Goal: Information Seeking & Learning: Learn about a topic

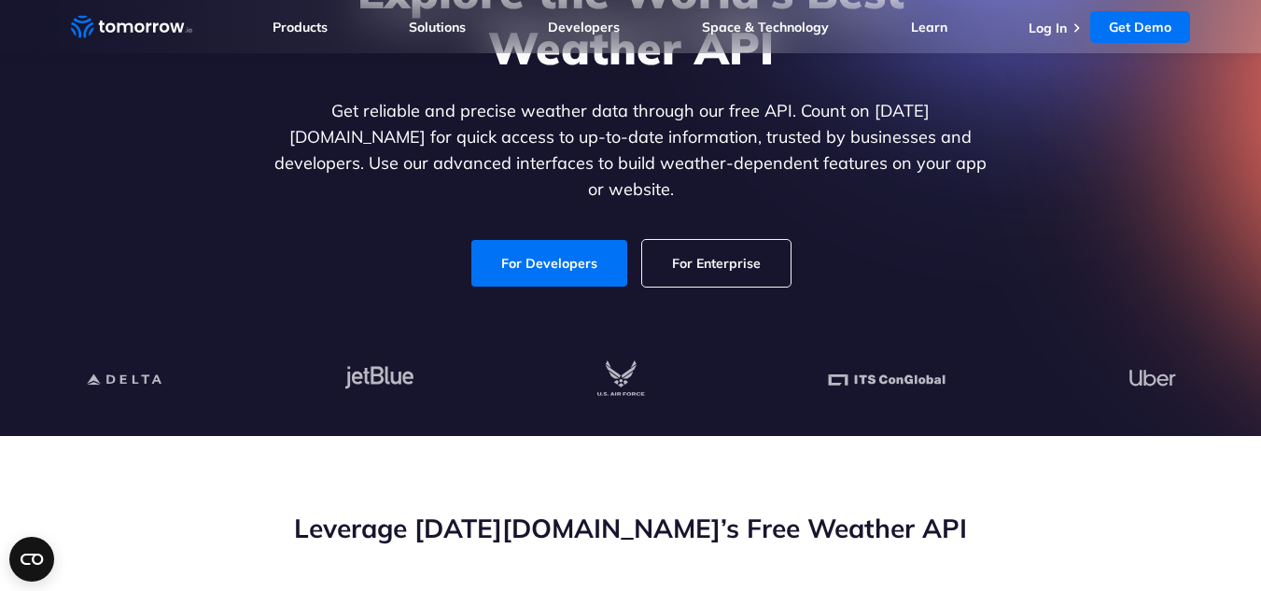
scroll to position [249, 0]
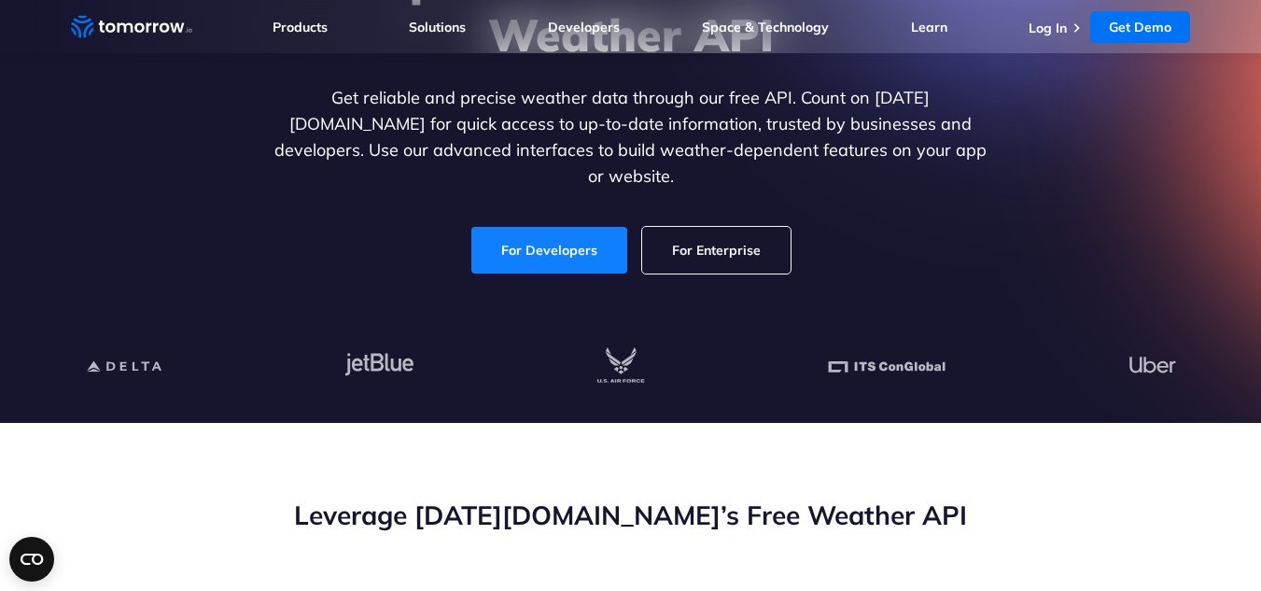
click at [541, 242] on link "For Developers" at bounding box center [549, 250] width 156 height 47
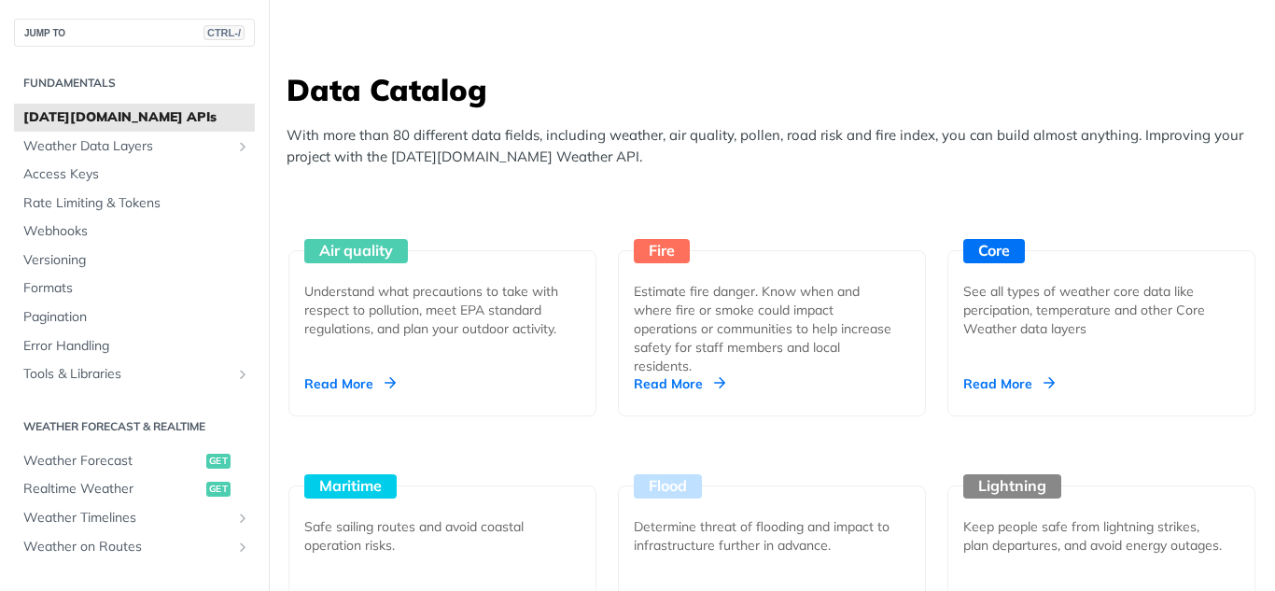
scroll to position [1653, 0]
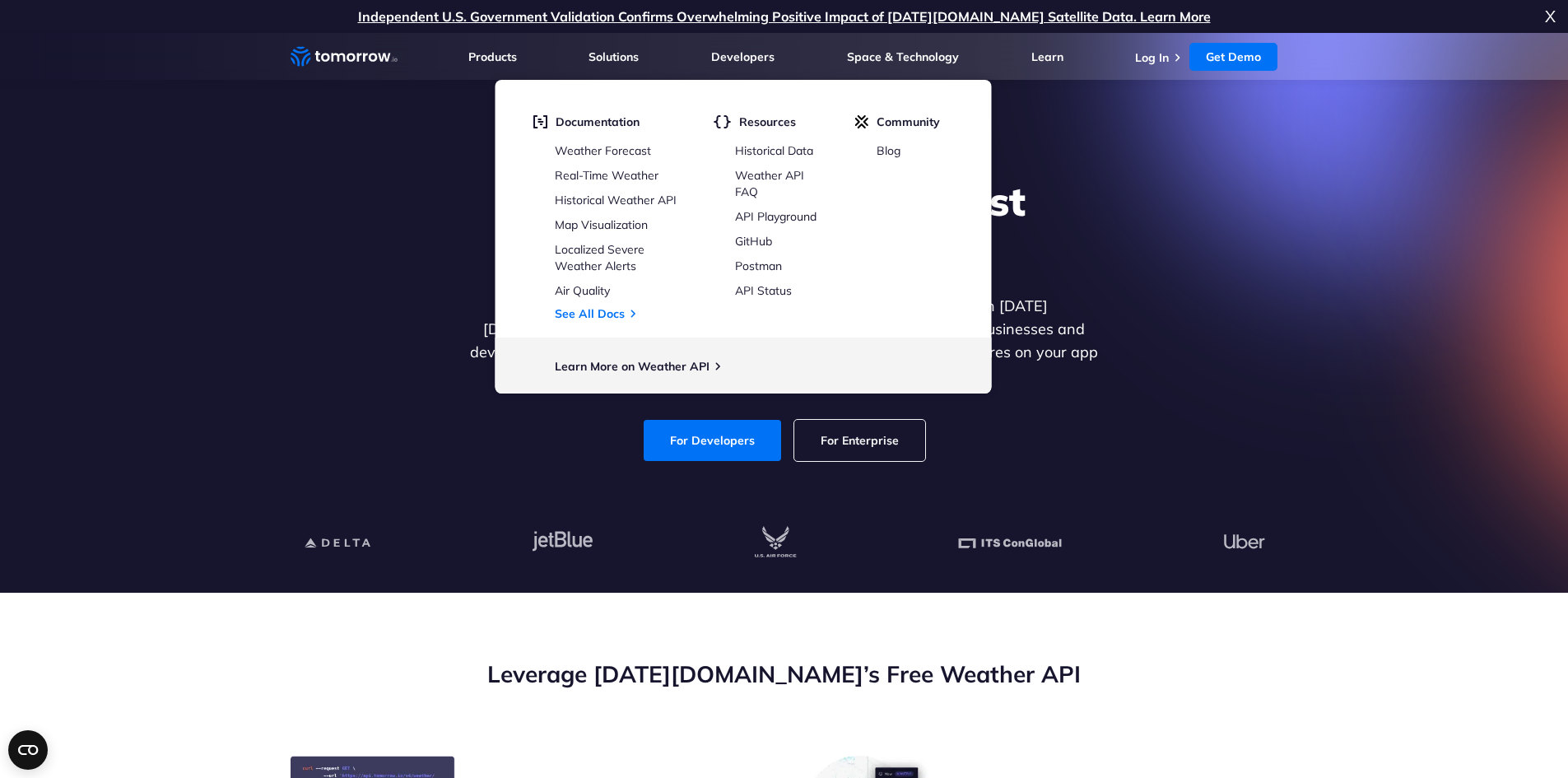
click at [666, 449] on div "Explore the World’s Best Weather API Get reliable and precise weather data thro…" at bounding box center [785, 318] width 1014 height 350
click at [686, 420] on link "For Developers" at bounding box center [713, 440] width 138 height 41
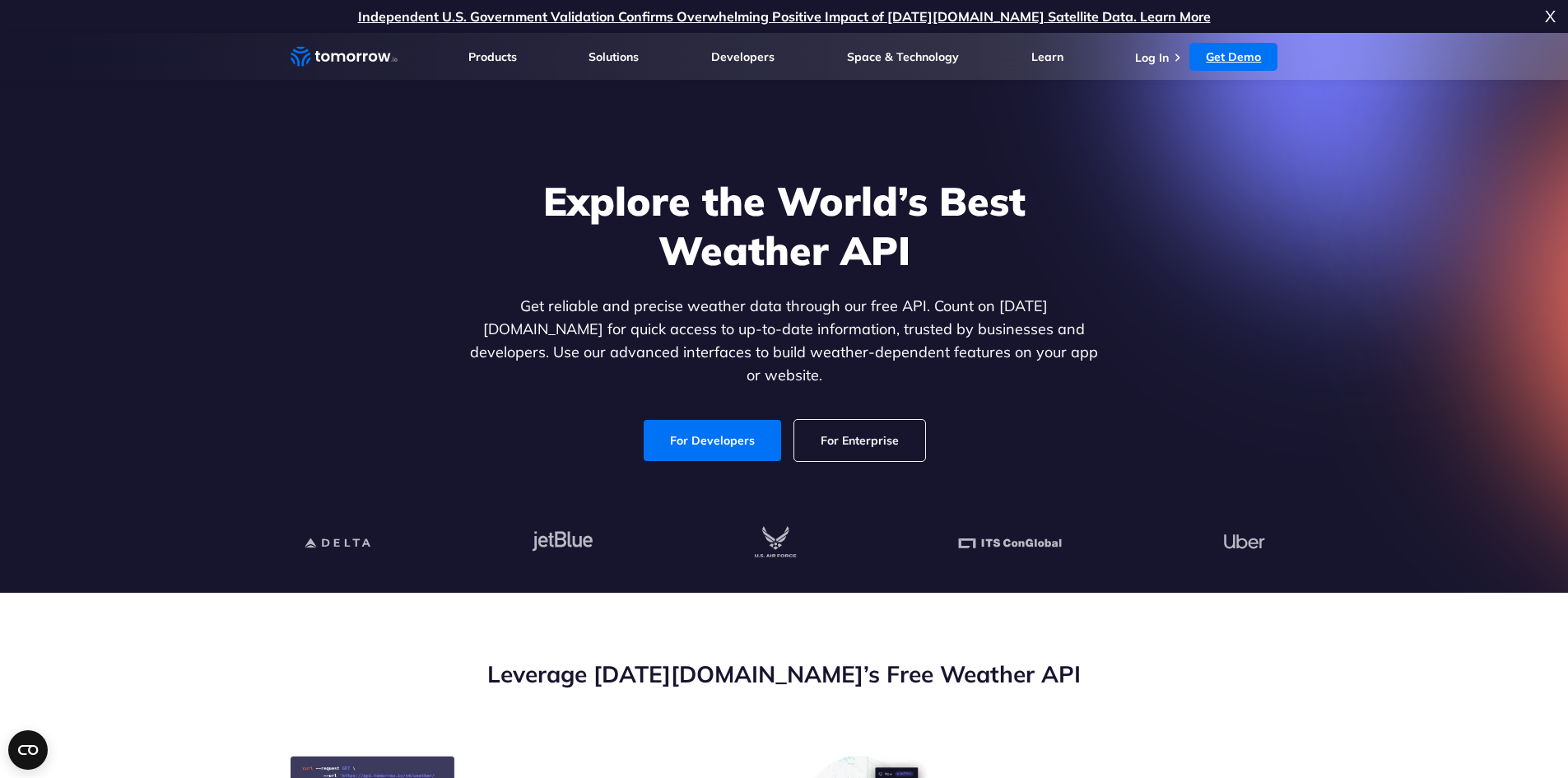
click at [1212, 60] on link "Get Demo" at bounding box center [1234, 57] width 88 height 28
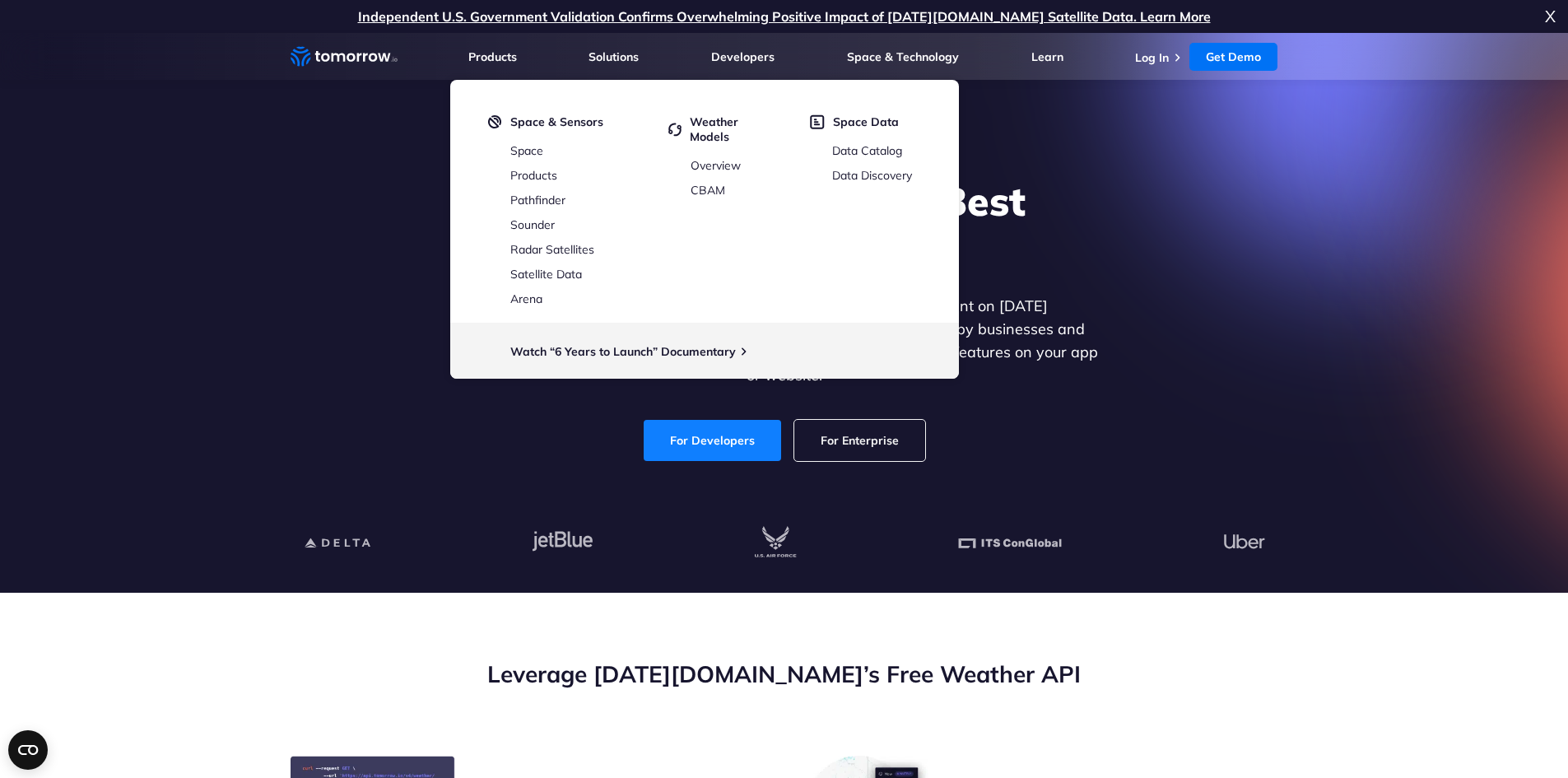
click at [701, 430] on link "For Developers" at bounding box center [713, 440] width 138 height 41
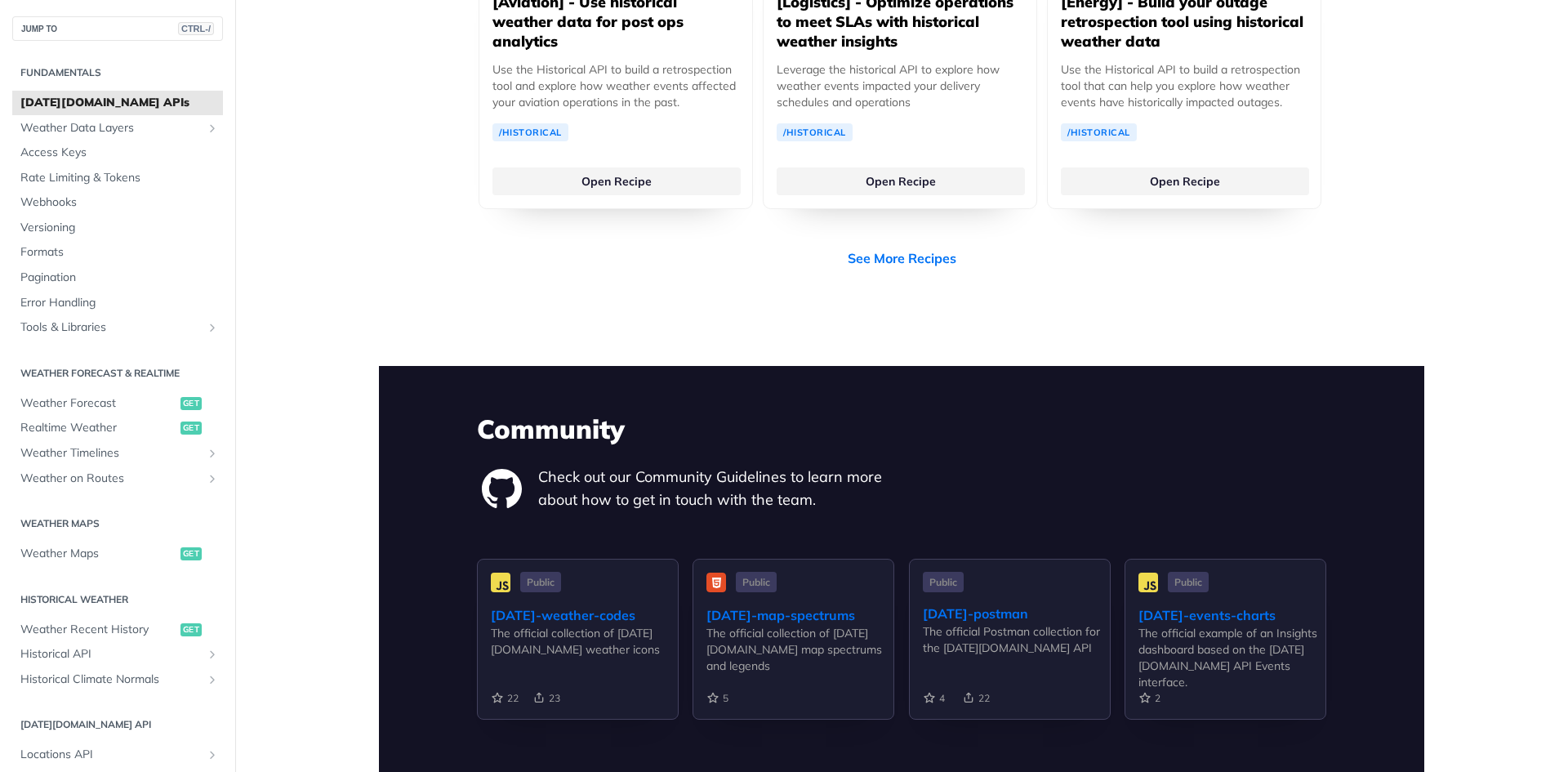
scroll to position [3388, 0]
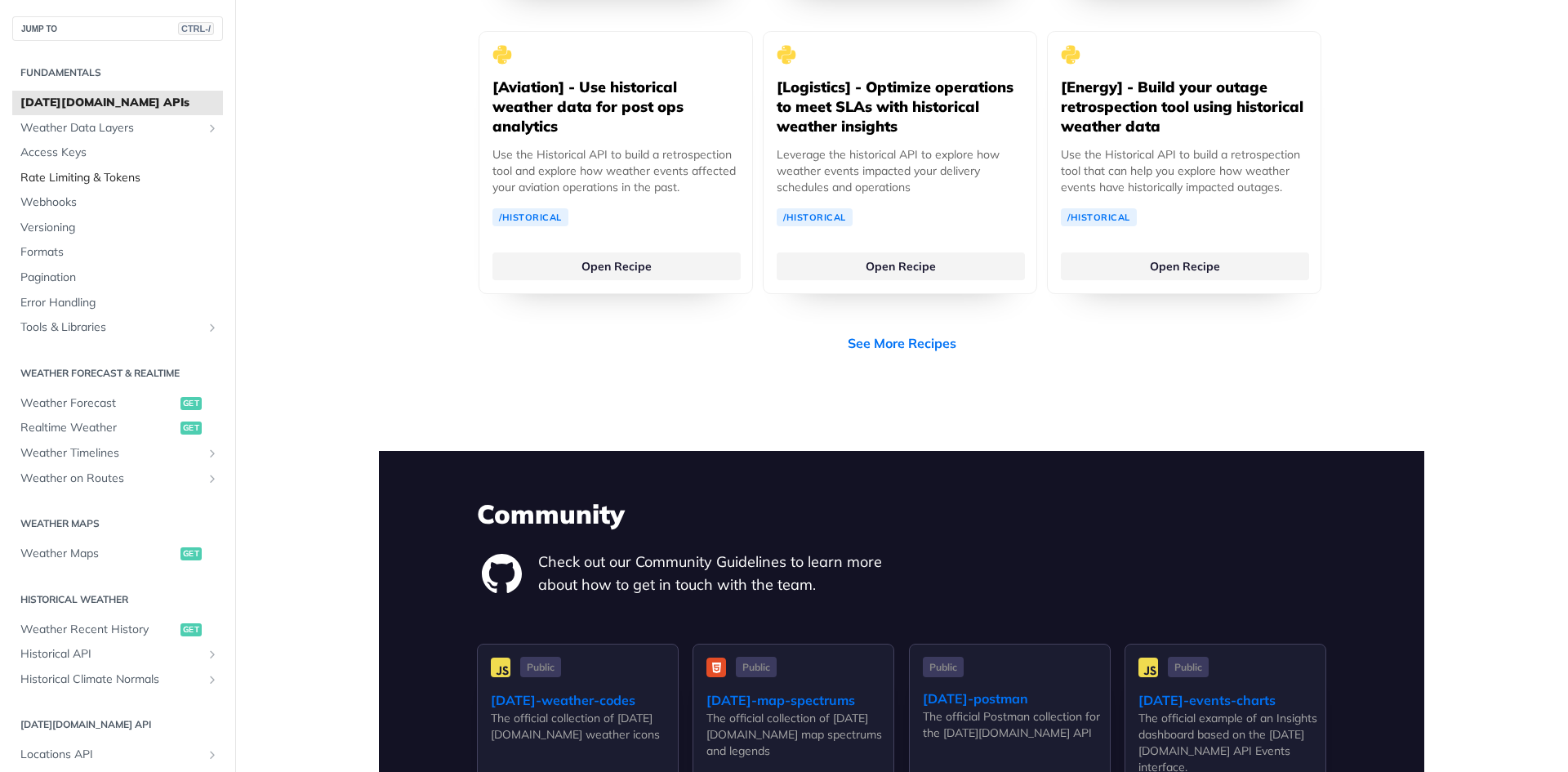
click at [72, 180] on span "Rate Limiting & Tokens" at bounding box center [119, 178] width 199 height 17
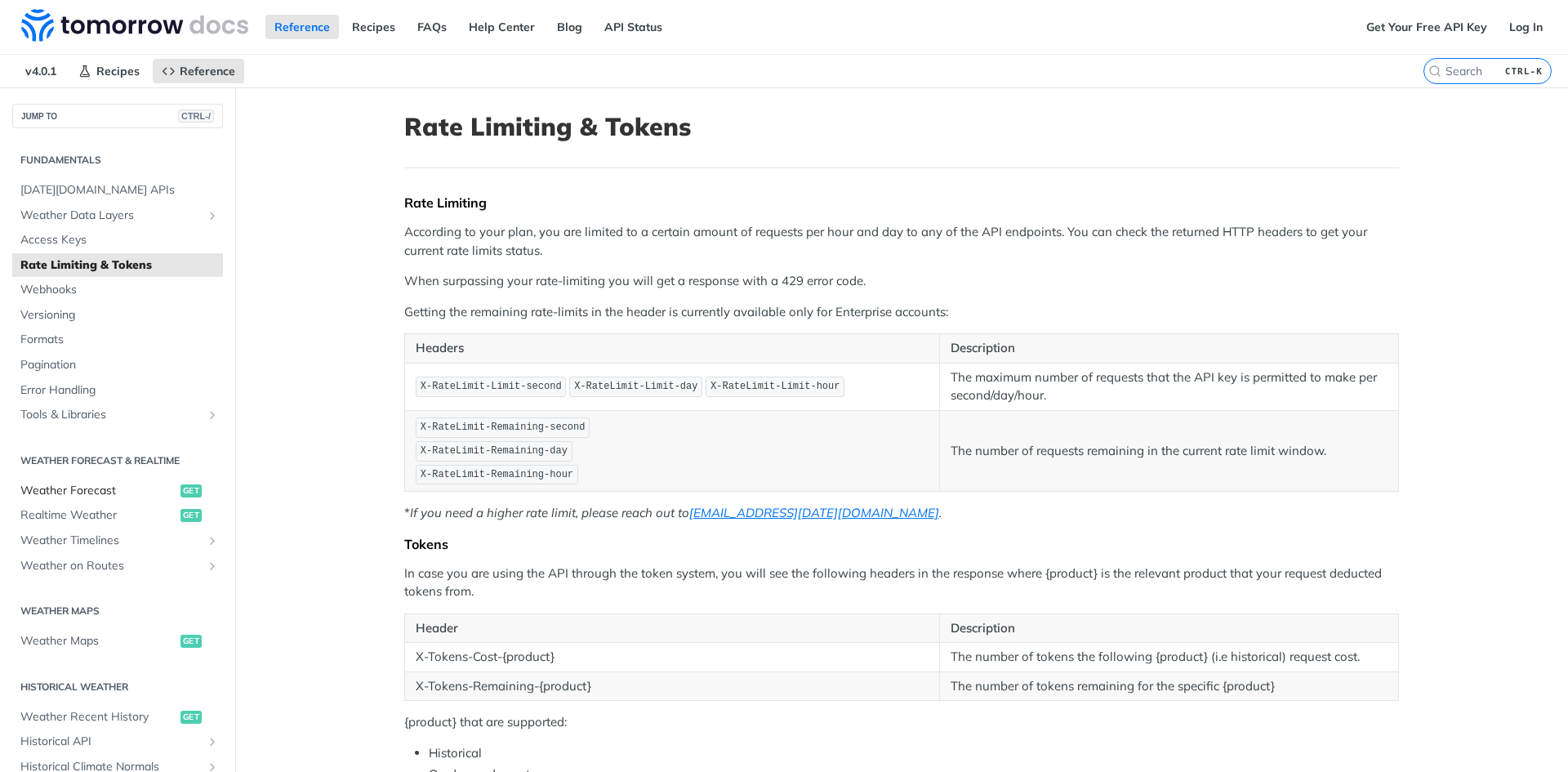
click at [98, 492] on span "Weather Forecast" at bounding box center [98, 491] width 156 height 17
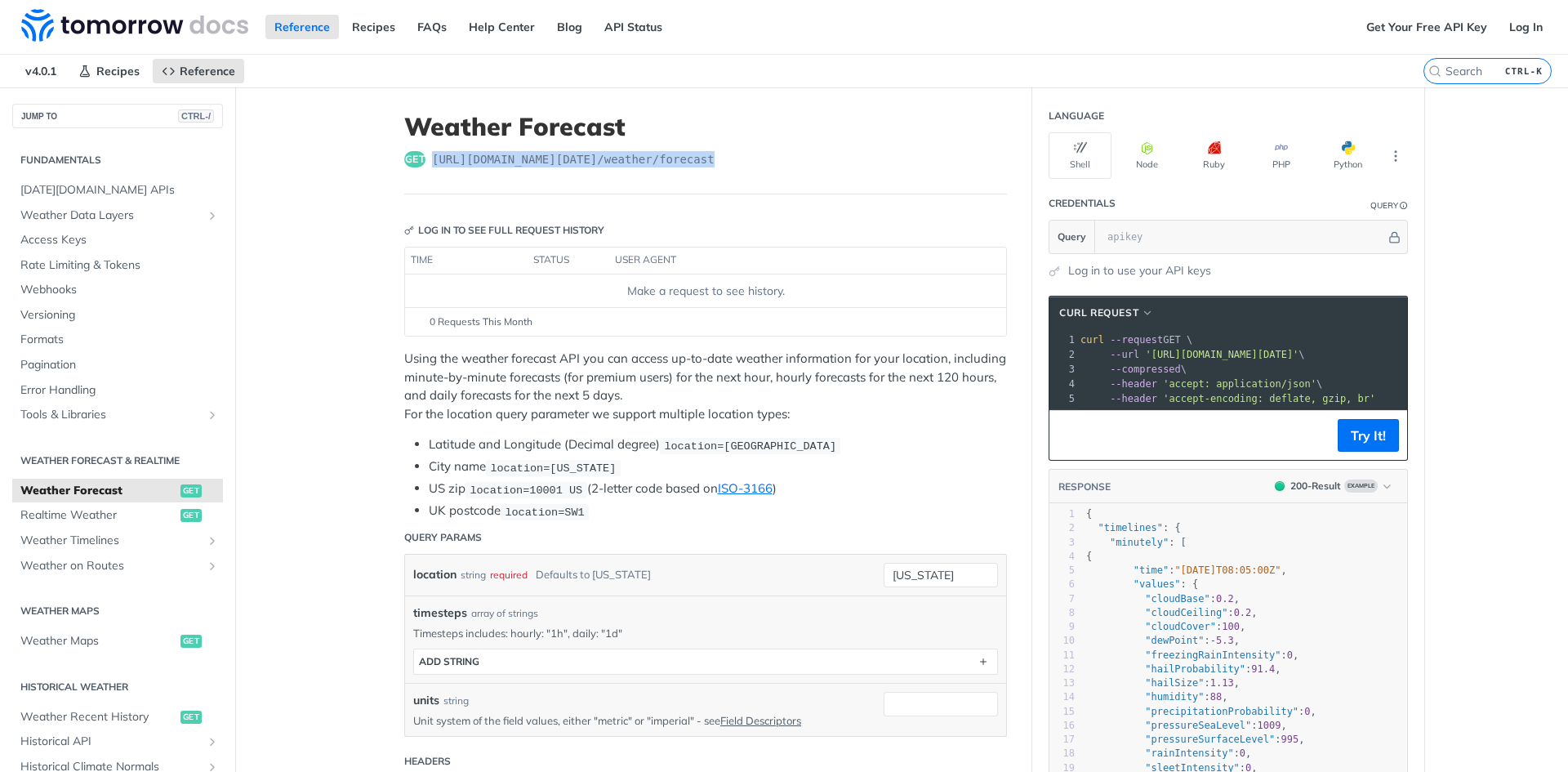
drag, startPoint x: 745, startPoint y: 169, endPoint x: 427, endPoint y: 170, distance: 318.0
click at [427, 170] on header "Weather Forecast get https://api.tomorrow.io/v4 /weather/forecast" at bounding box center [705, 153] width 603 height 82
copy span "https://api.tomorrow.io/v4 /weather/forecast"
click at [790, 363] on p "Using the weather forecast API you can access up-to-date weather information fo…" at bounding box center [705, 386] width 603 height 74
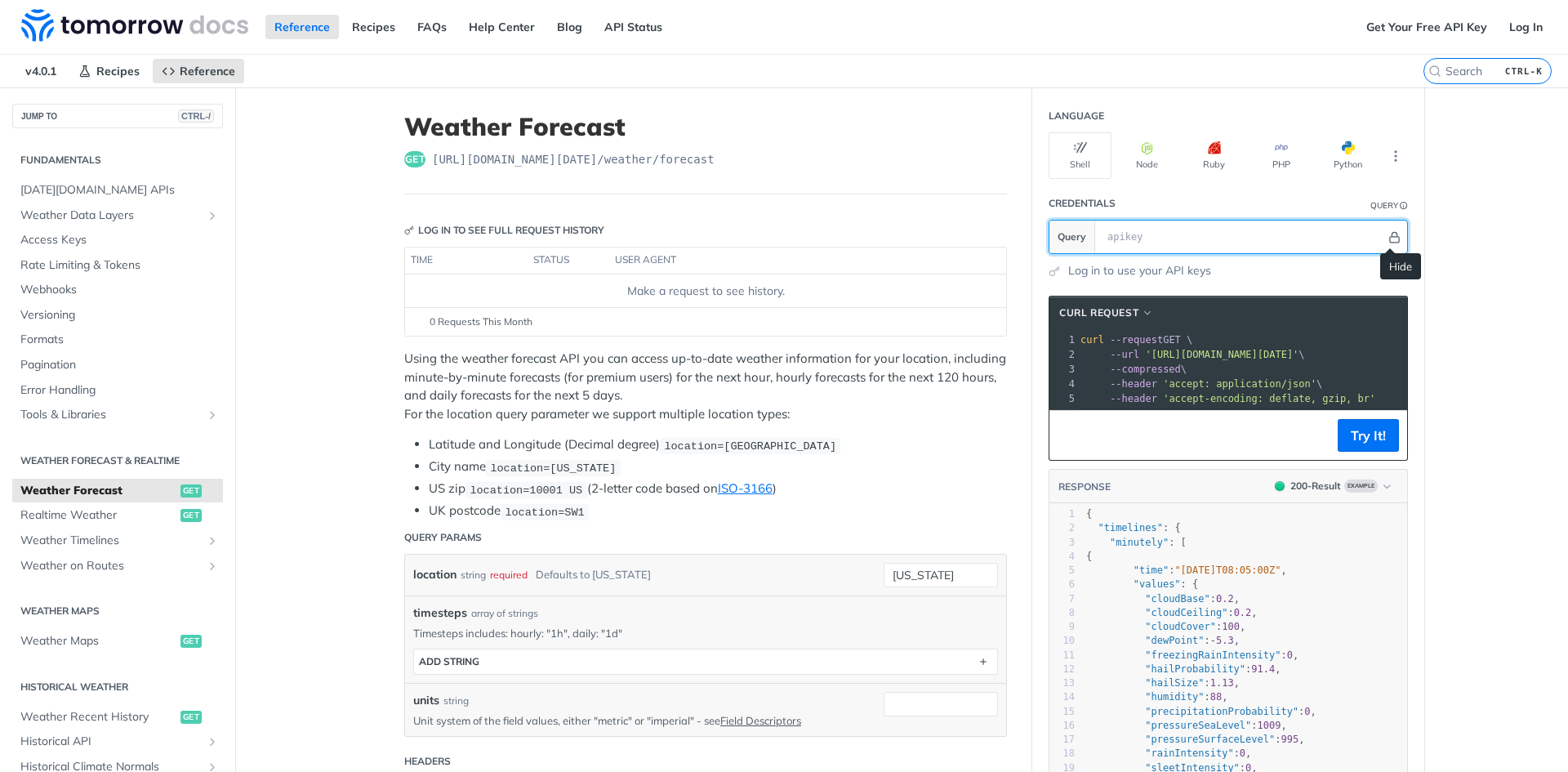
click at [1386, 228] on button "Hide" at bounding box center [1395, 236] width 18 height 17
click at [1391, 237] on icon "Show" at bounding box center [1395, 236] width 10 height 11
click at [1405, 440] on section "cURL Request xxxxxxxxxx 1 curl --request GET \ 2 --url 'https://api.tomorrow.io…" at bounding box center [1228, 665] width 392 height 772
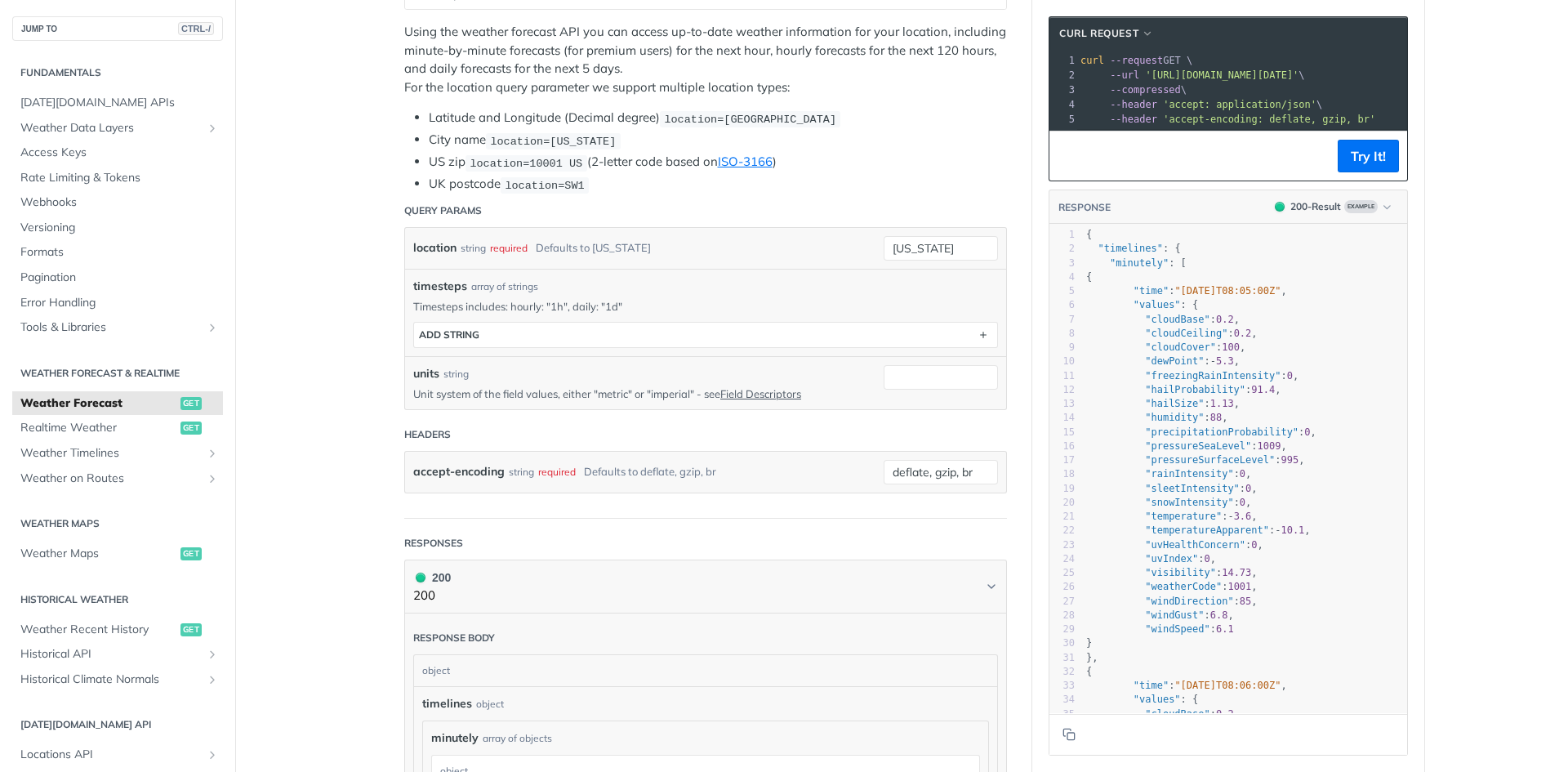
scroll to position [55, 0]
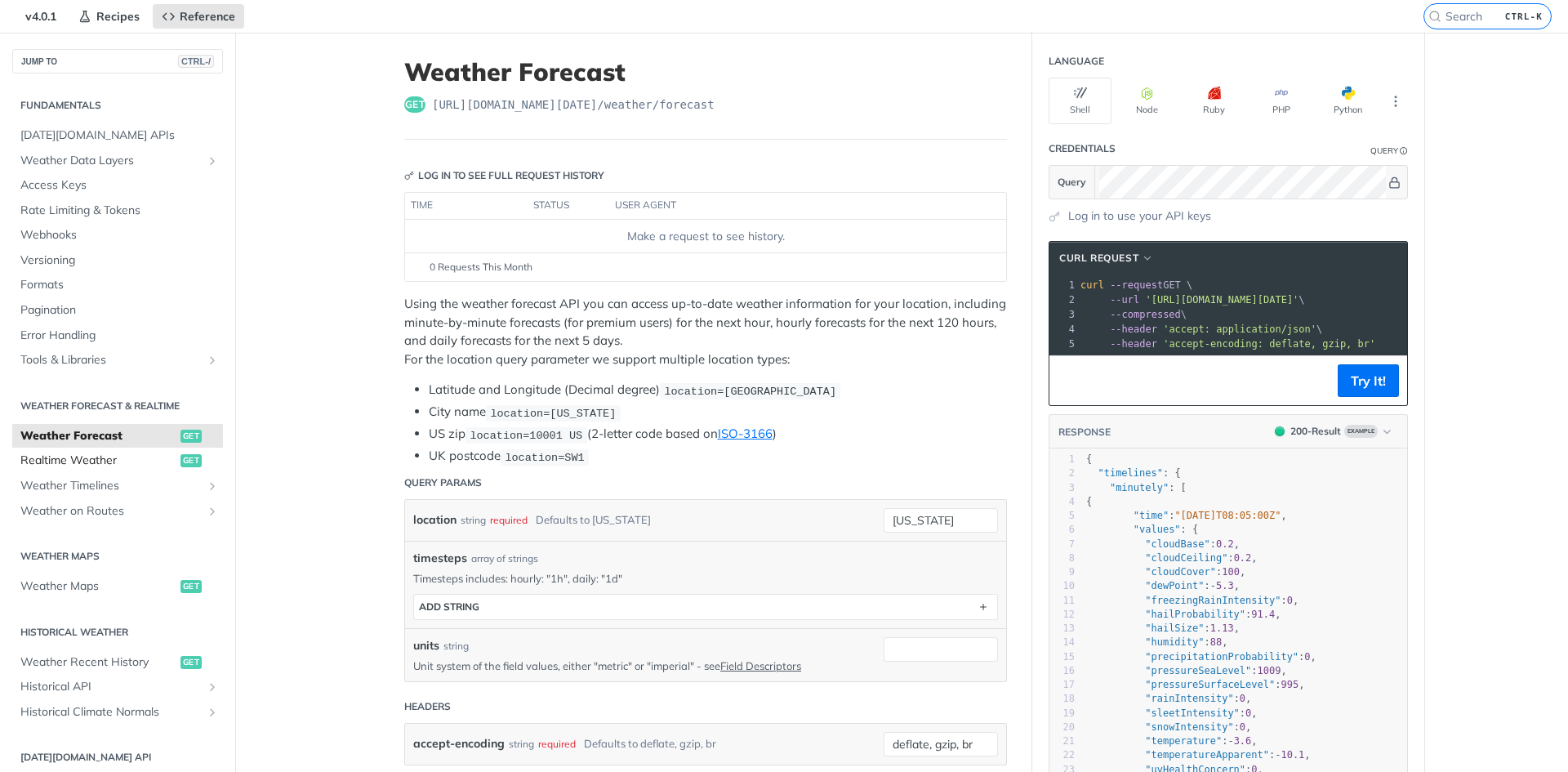
click at [44, 467] on span "Realtime Weather" at bounding box center [98, 460] width 156 height 17
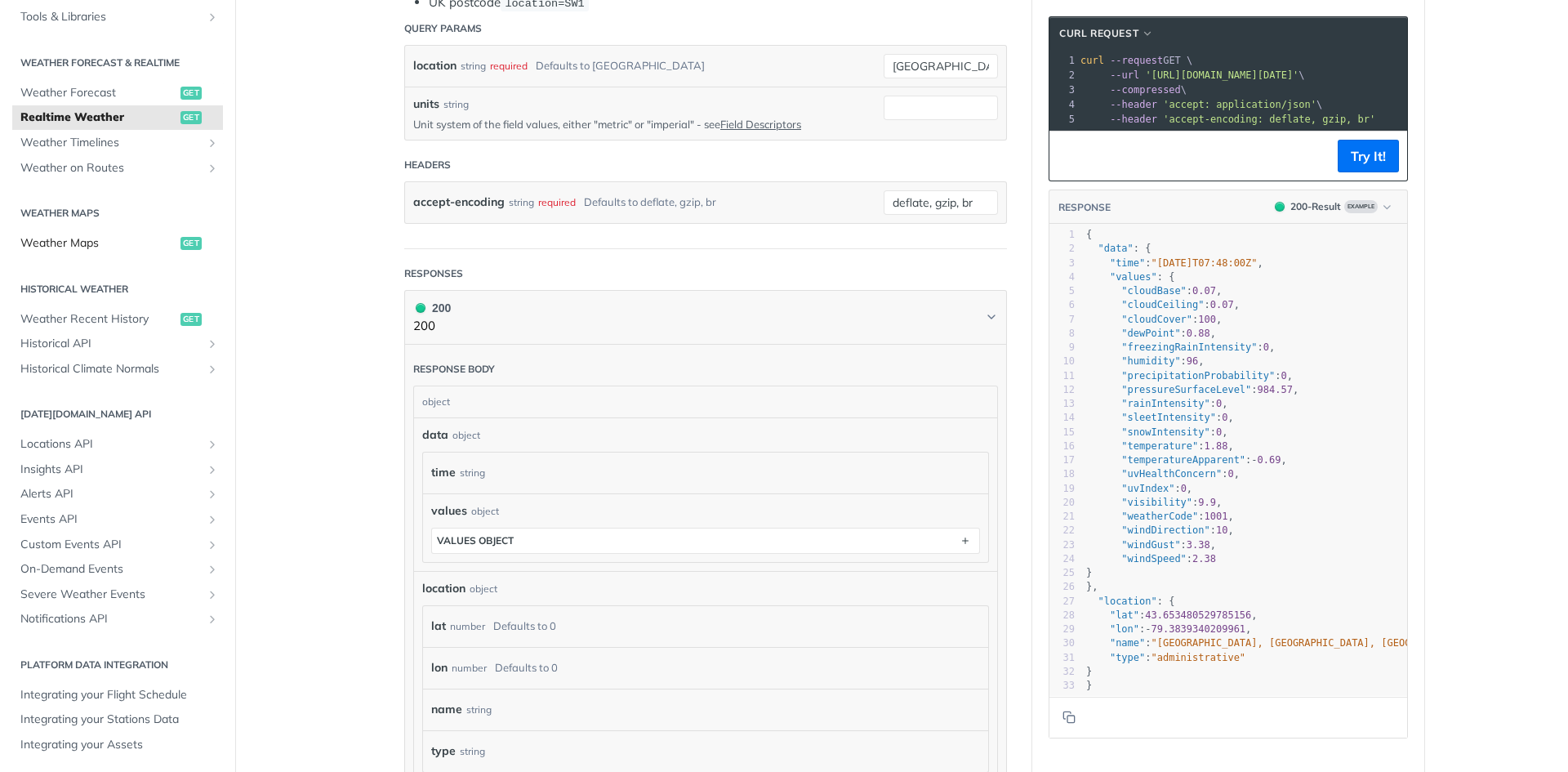
scroll to position [313, 0]
click at [121, 336] on span "Historical API" at bounding box center [110, 340] width 181 height 17
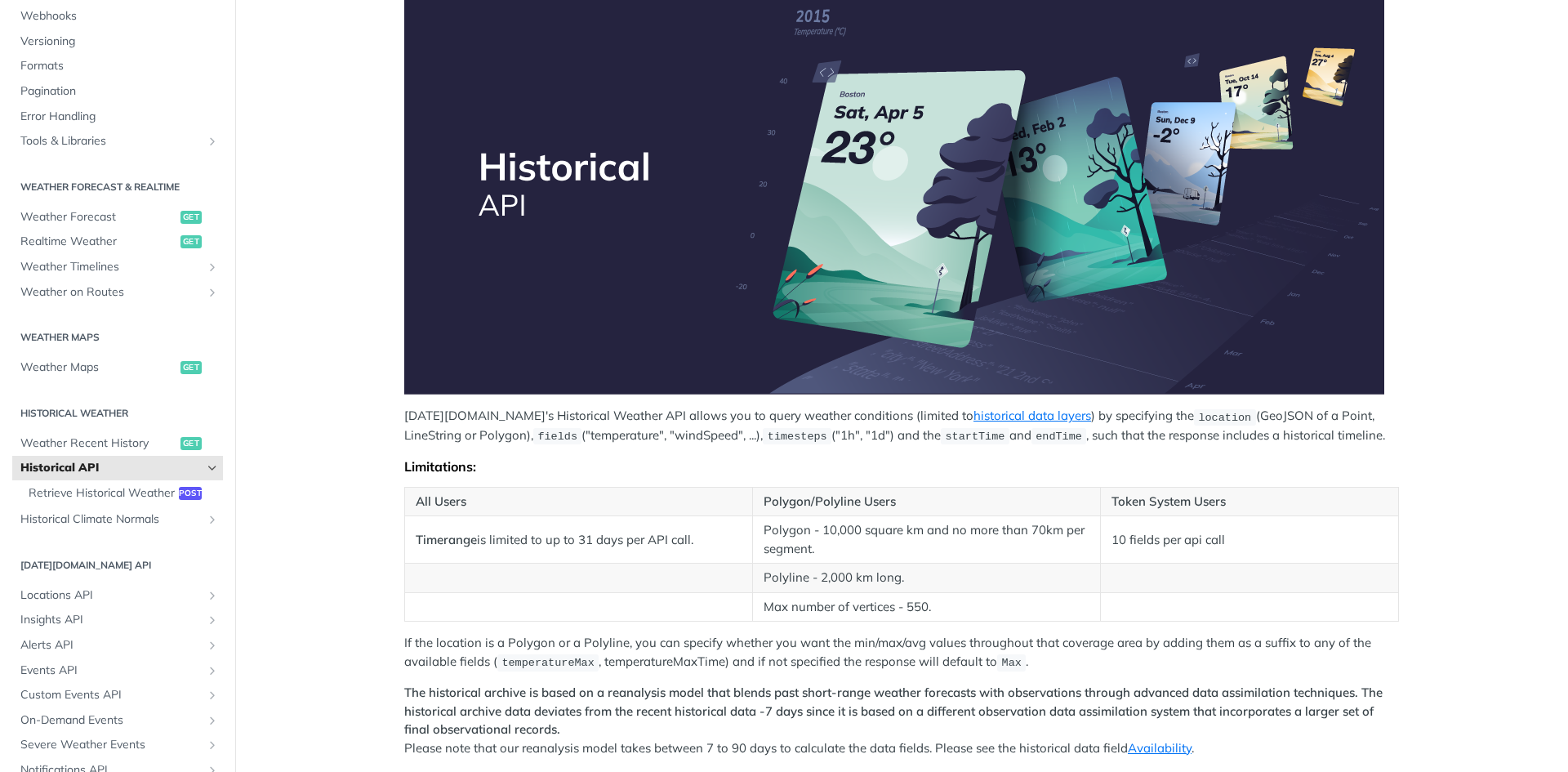
scroll to position [151, 0]
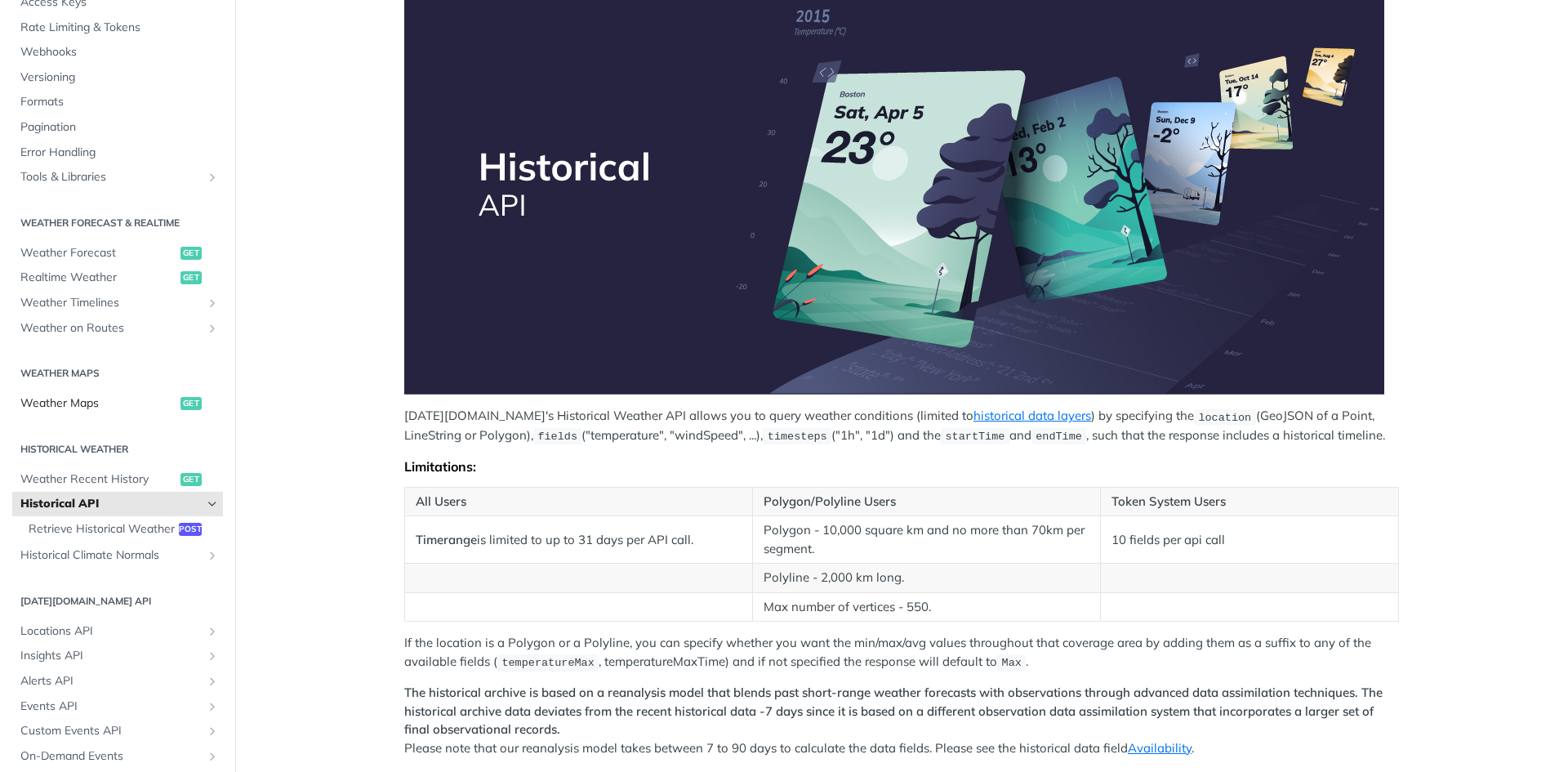
click at [67, 406] on span "Weather Maps" at bounding box center [98, 404] width 156 height 17
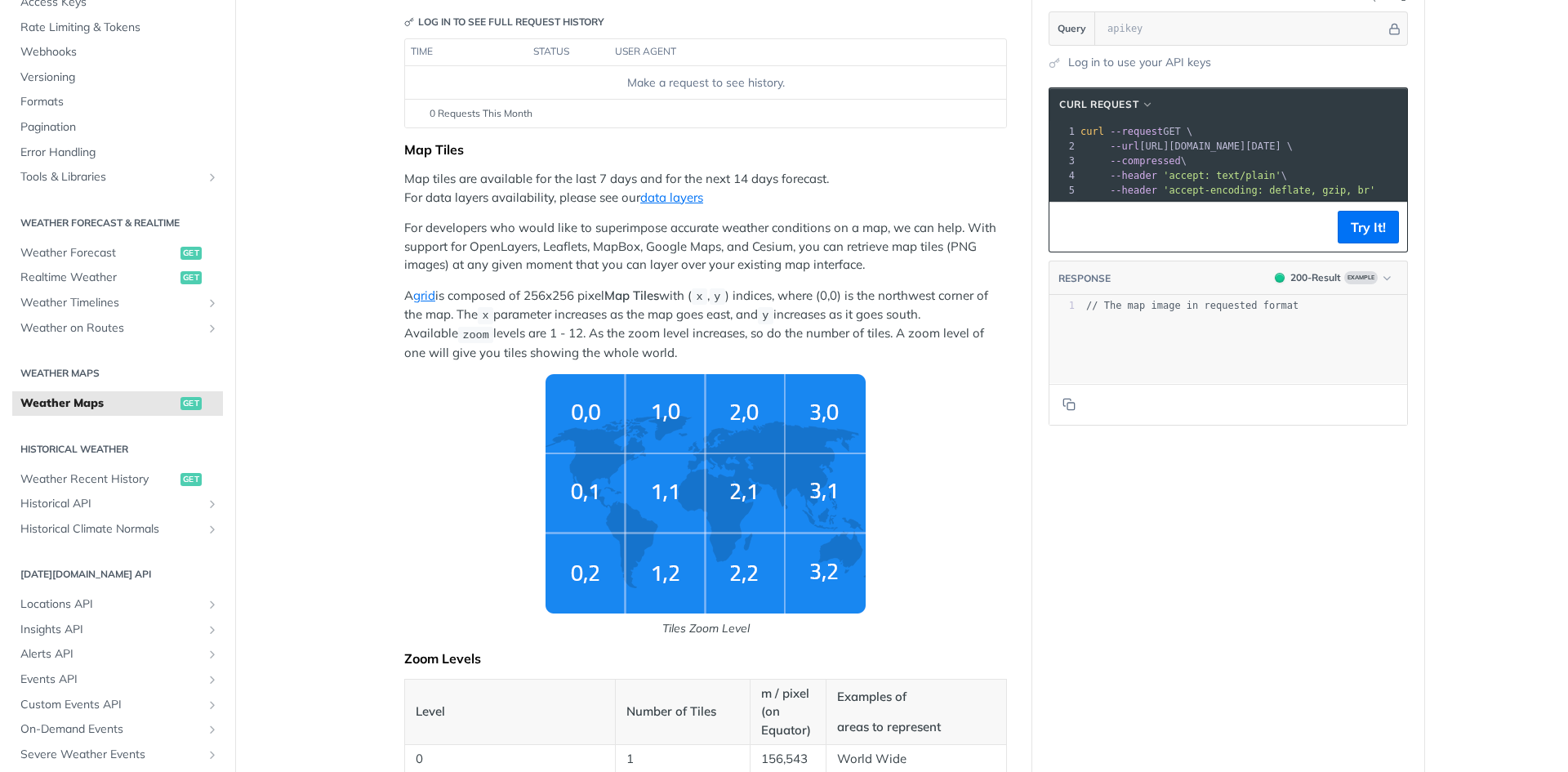
scroll to position [218, 0]
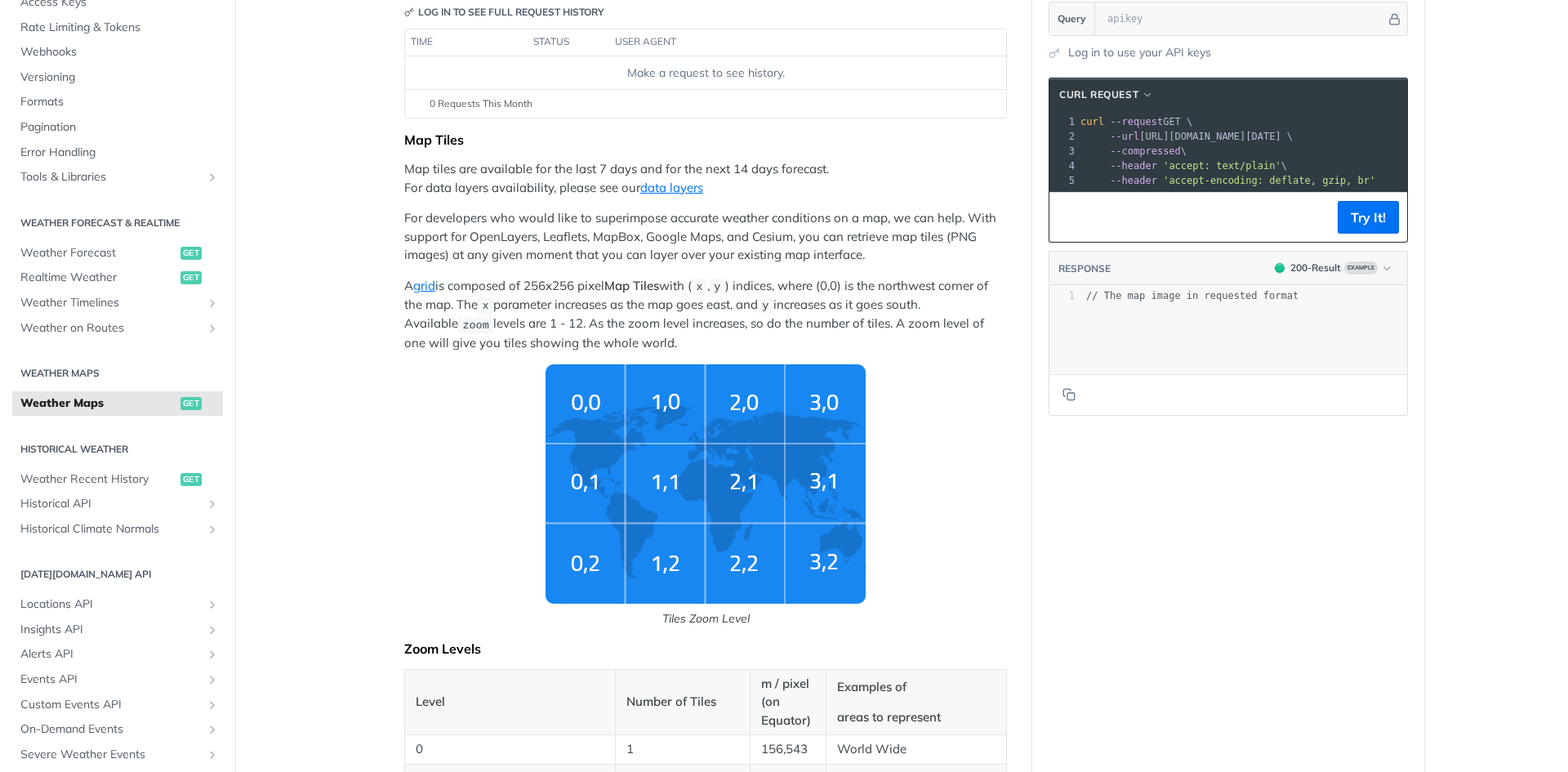
click at [593, 484] on img "Tiles Zoom Level" at bounding box center [705, 483] width 320 height 239
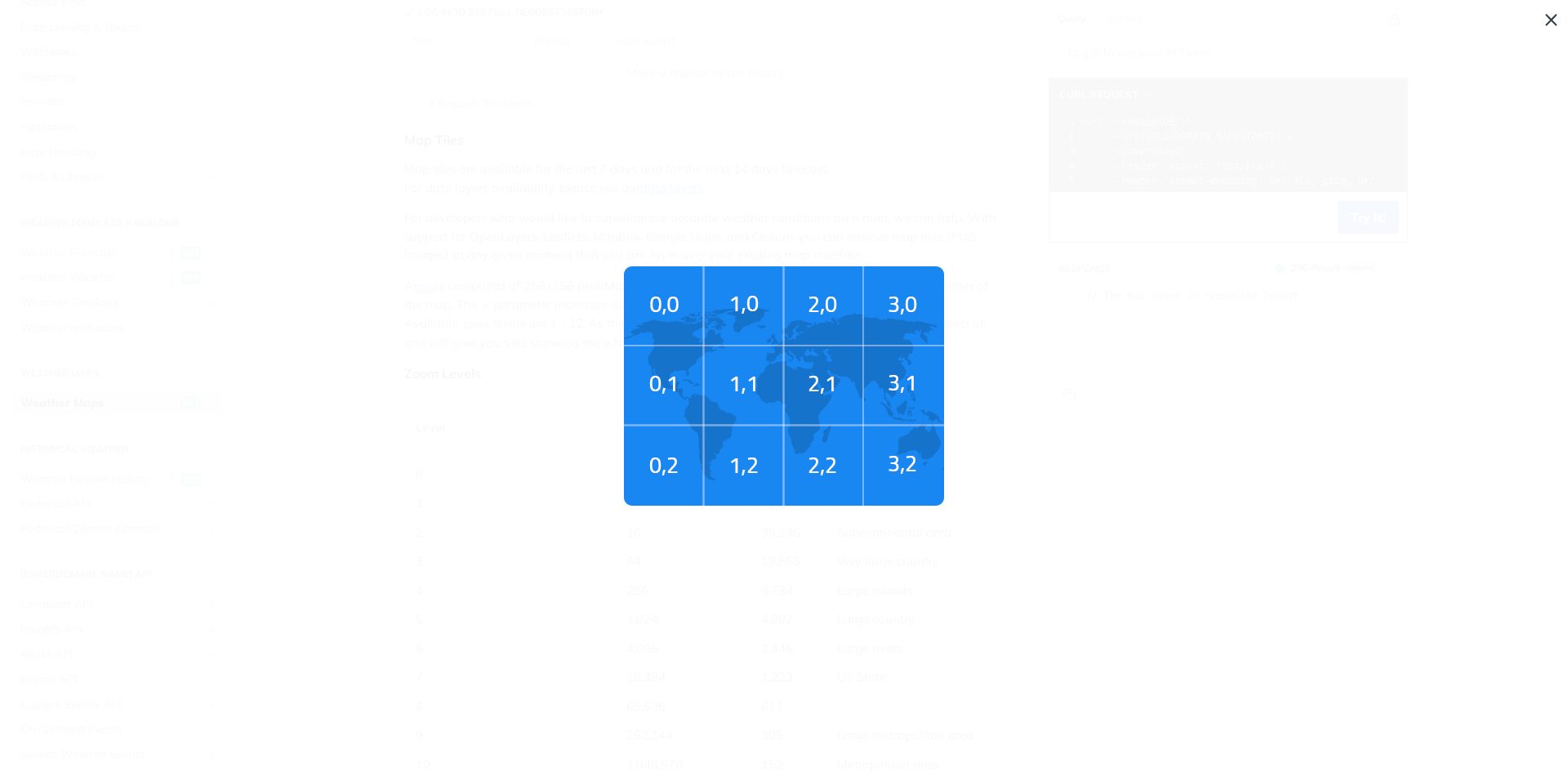
click at [686, 426] on img "Tiles Zoom Level" at bounding box center [784, 385] width 320 height 239
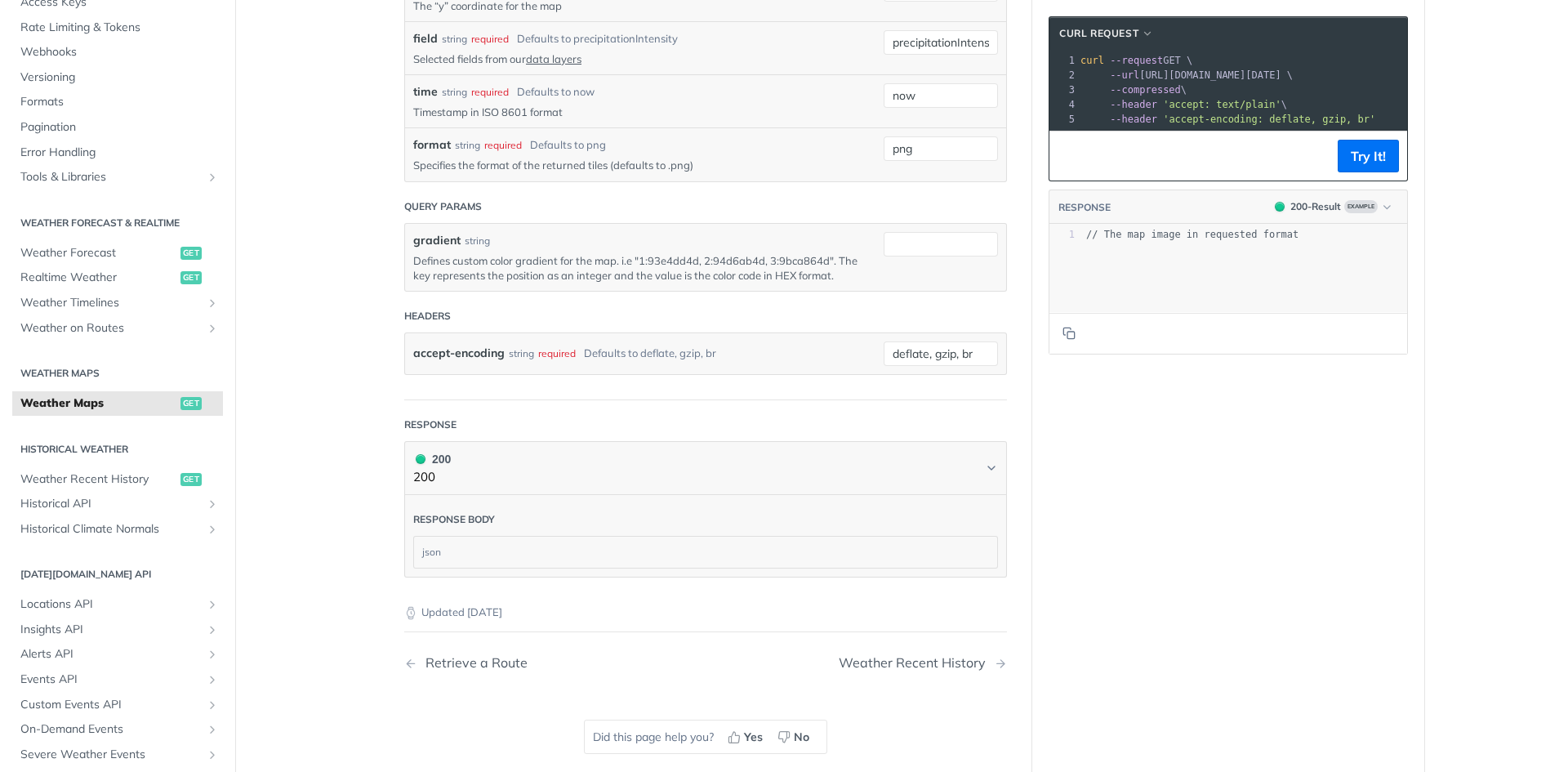
scroll to position [0, 0]
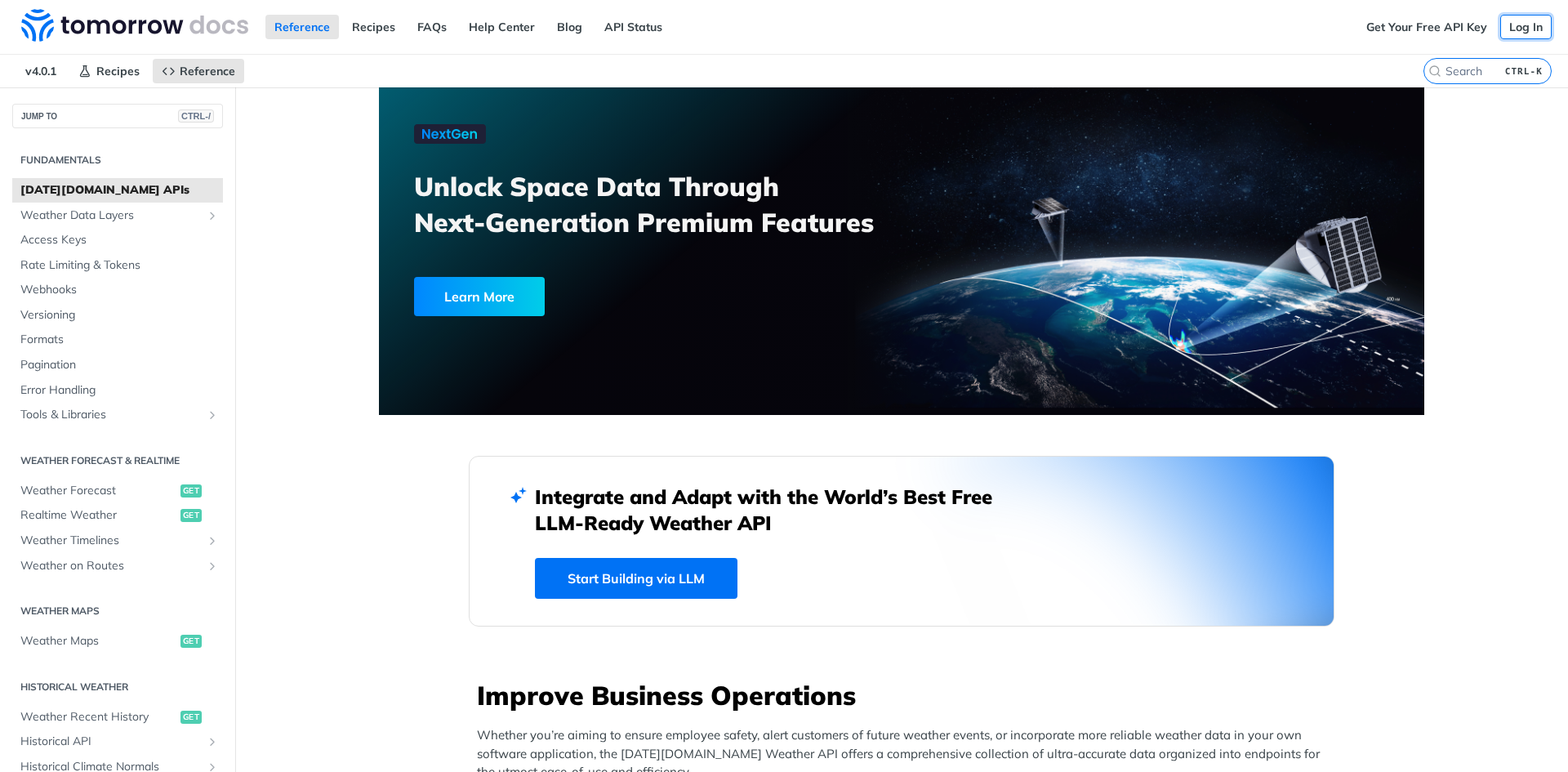
click at [1517, 21] on link "Log In" at bounding box center [1526, 27] width 52 height 25
click at [1424, 16] on link "Get Your Free API Key" at bounding box center [1426, 27] width 139 height 25
click at [1512, 33] on link "Log In" at bounding box center [1526, 27] width 52 height 25
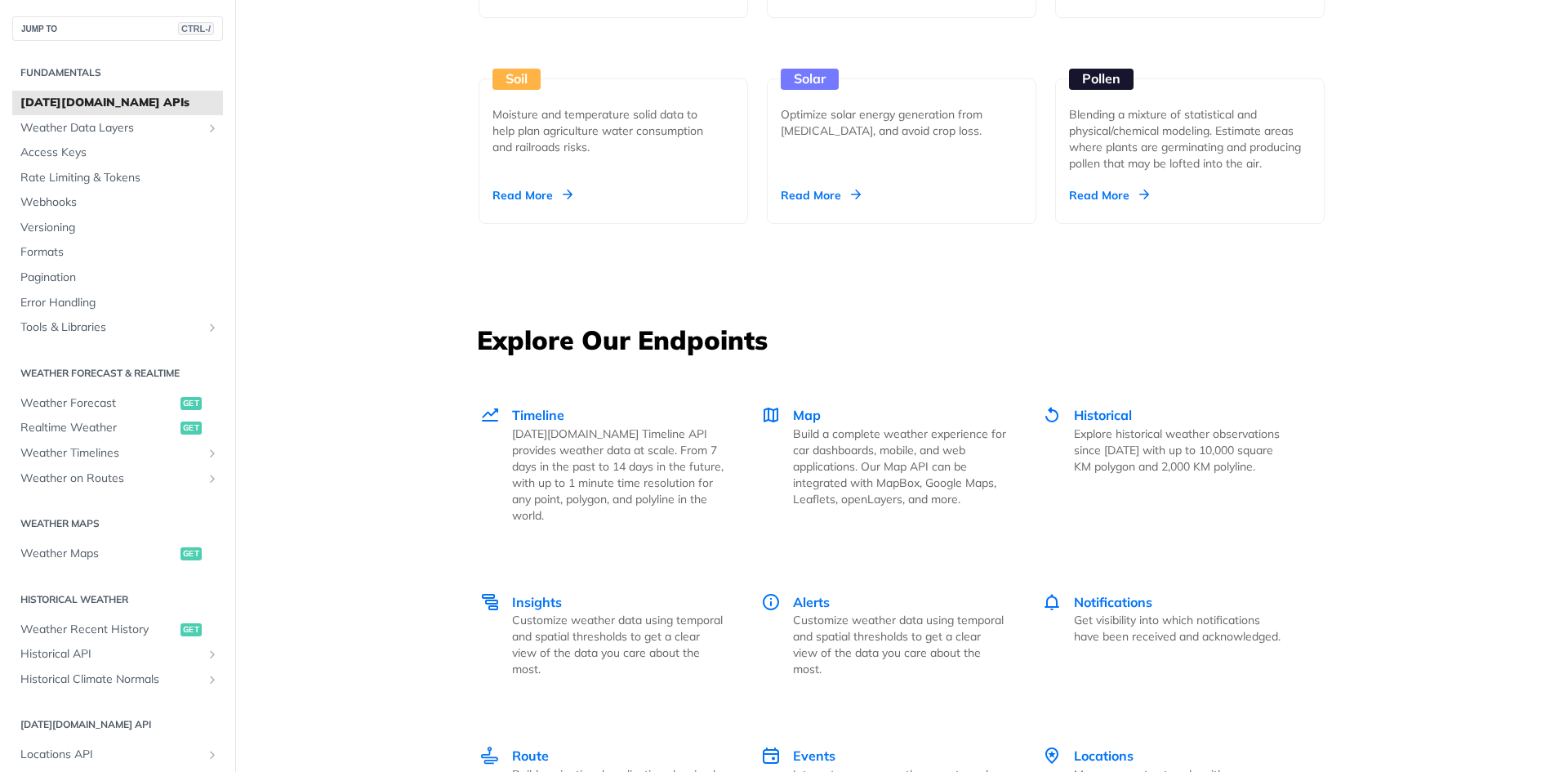
scroll to position [1962, 0]
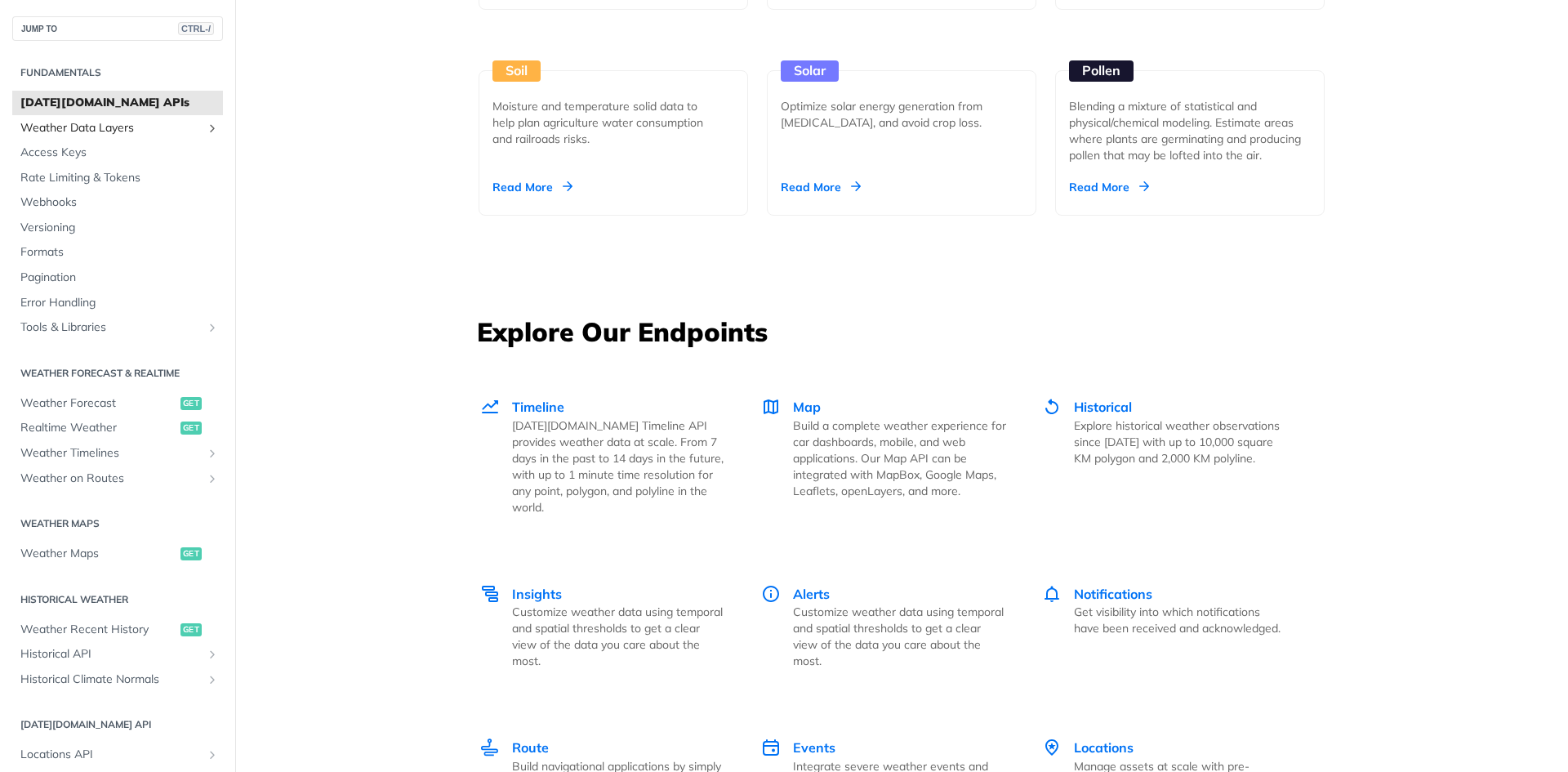
click at [68, 129] on span "Weather Data Layers" at bounding box center [110, 128] width 181 height 17
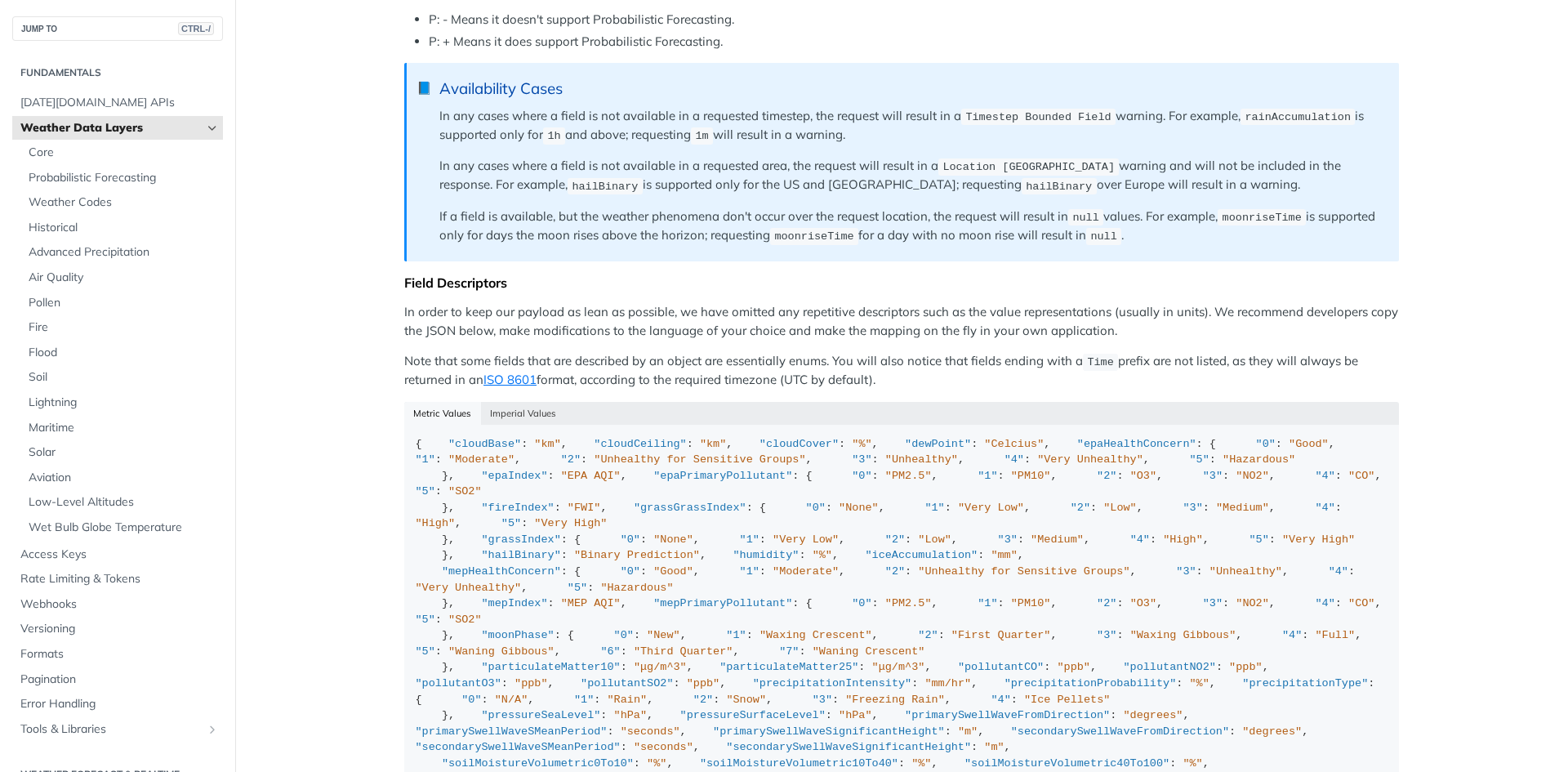
scroll to position [1228, 0]
